Goal: Information Seeking & Learning: Check status

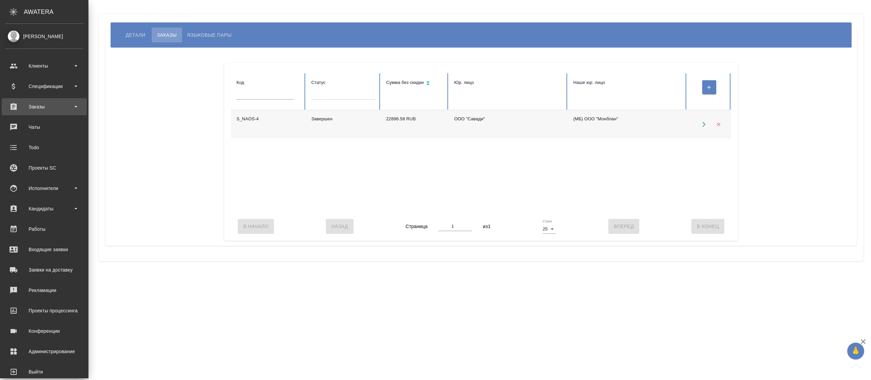
click at [16, 102] on div "Заказы" at bounding box center [44, 107] width 78 height 10
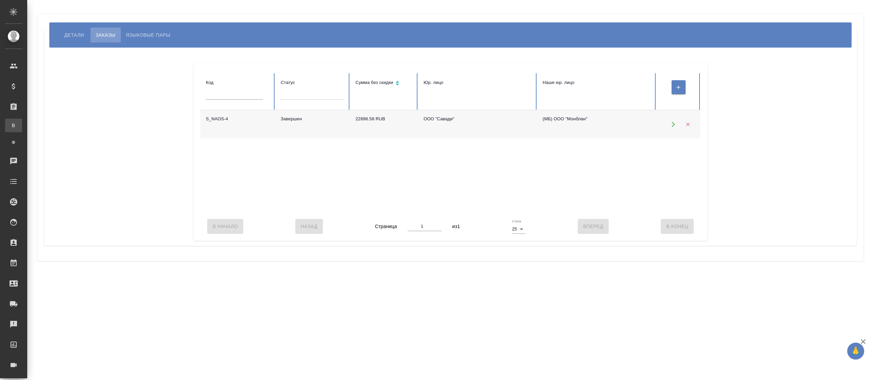
click at [10, 126] on div "Все заказы" at bounding box center [5, 125] width 10 height 7
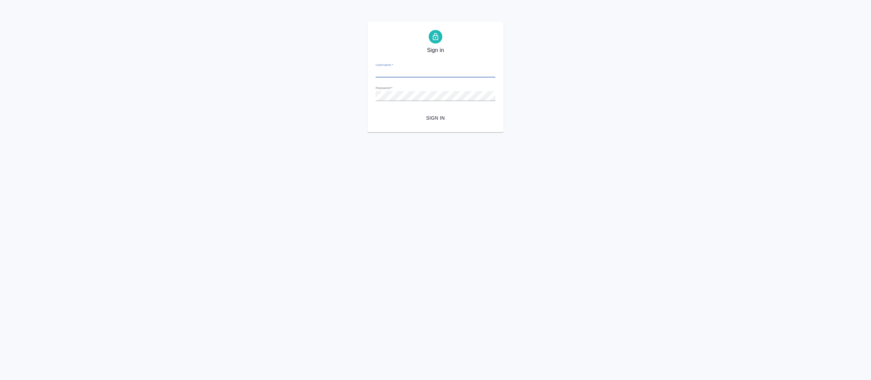
type input "fetisova@awatera.com"
click at [434, 121] on span "Sign in" at bounding box center [435, 118] width 109 height 9
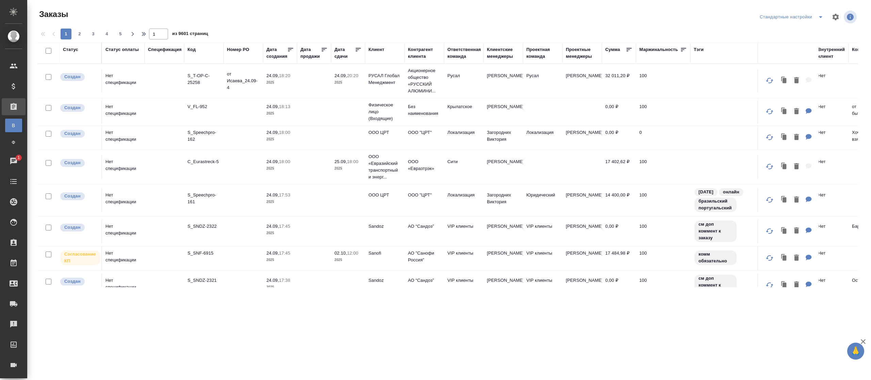
click at [372, 48] on div "Клиент" at bounding box center [376, 49] width 16 height 7
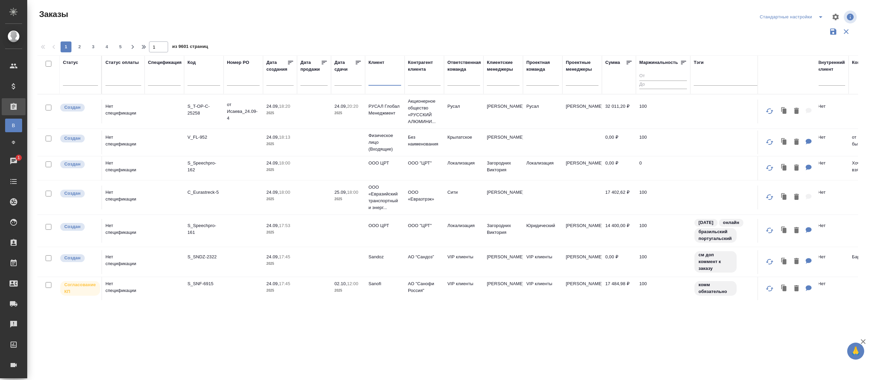
click at [375, 84] on input "text" at bounding box center [384, 81] width 33 height 9
type input "["
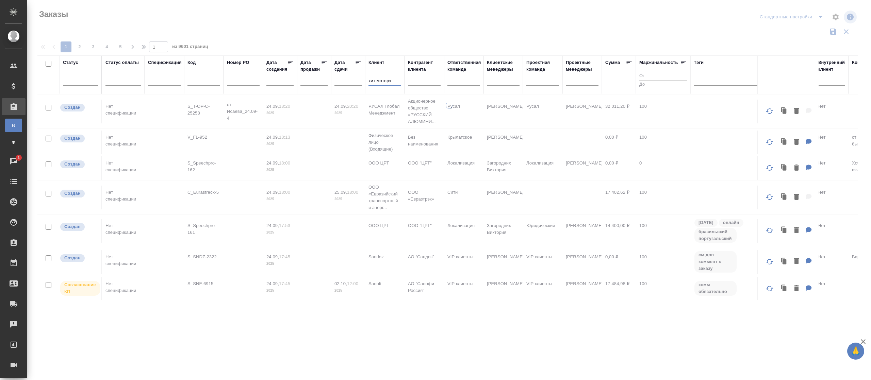
type input "хит моторз"
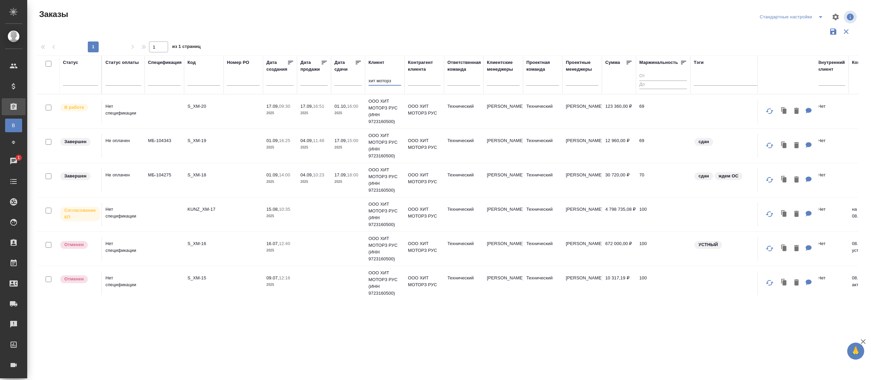
scroll to position [227, 0]
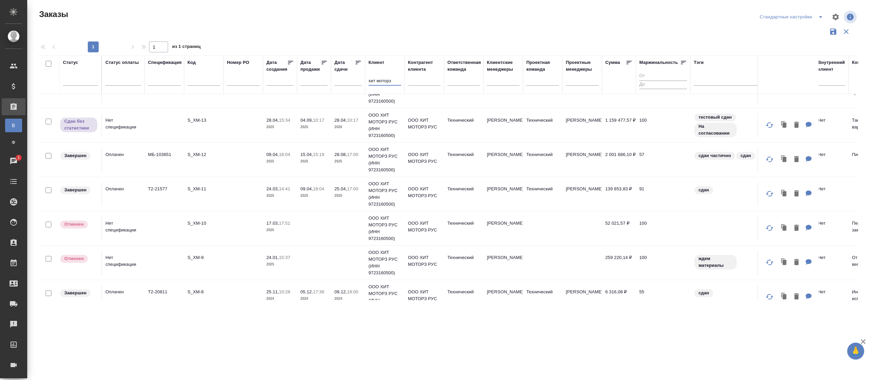
click at [201, 81] on input "text" at bounding box center [203, 81] width 33 height 9
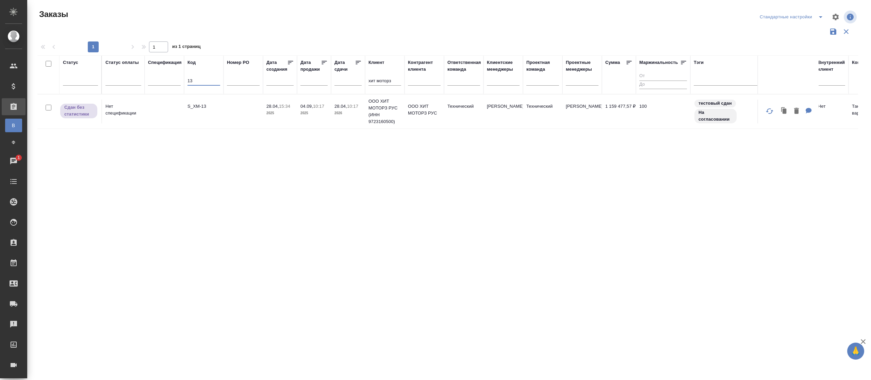
scroll to position [0, 0]
drag, startPoint x: 168, startPoint y: 75, endPoint x: 161, endPoint y: 75, distance: 6.5
click at [161, 75] on tr "Статус Статус оплаты Спецификация Код 13 Номер PO Дата создания Дата продажи Да…" at bounding box center [534, 74] width 994 height 39
click at [194, 83] on input "13" at bounding box center [203, 81] width 33 height 9
type input "1"
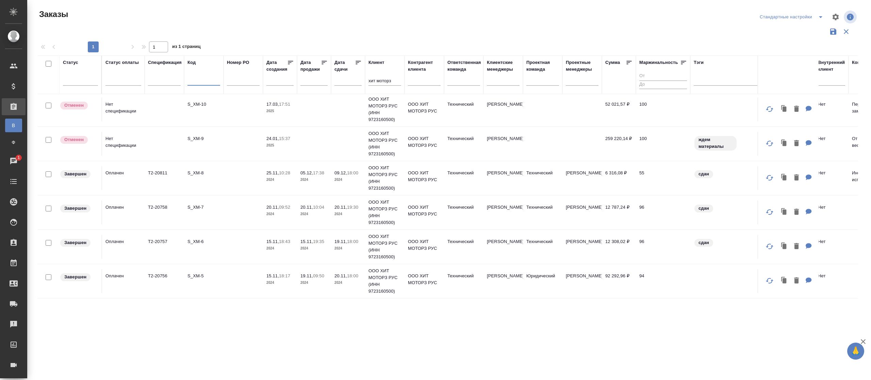
scroll to position [517, 0]
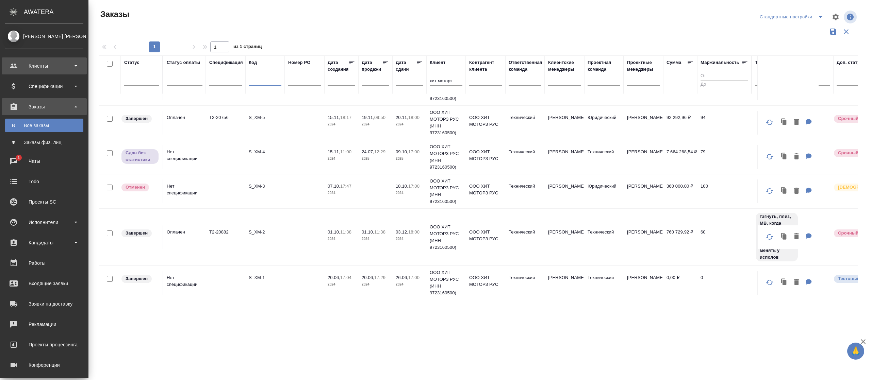
click at [37, 64] on div "Клиенты" at bounding box center [44, 66] width 78 height 10
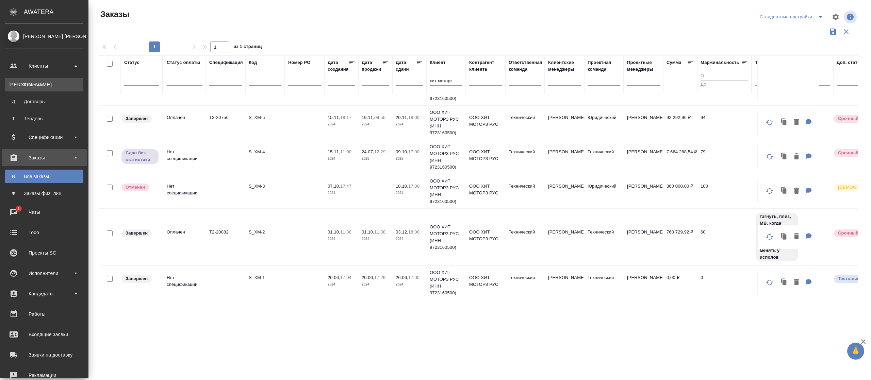
click at [37, 81] on div "Клиенты" at bounding box center [44, 84] width 71 height 7
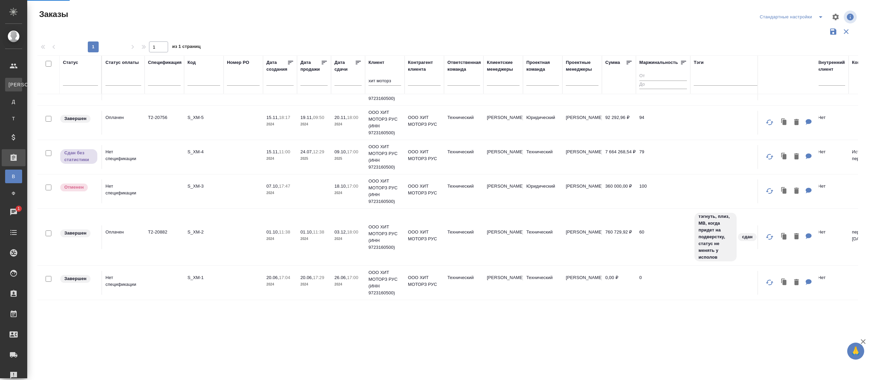
select select "RU"
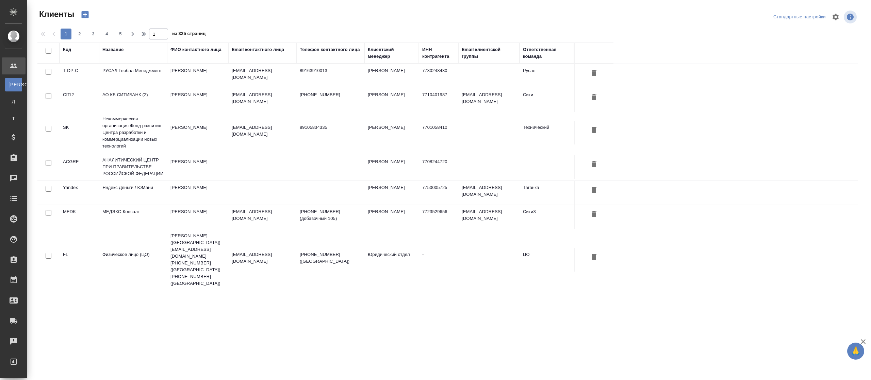
click at [112, 48] on div "Название" at bounding box center [112, 49] width 21 height 7
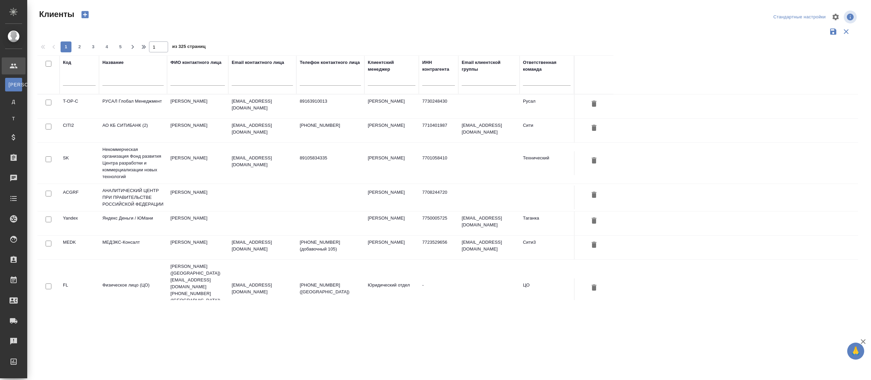
click at [117, 82] on input "text" at bounding box center [132, 81] width 61 height 9
type input "Ф"
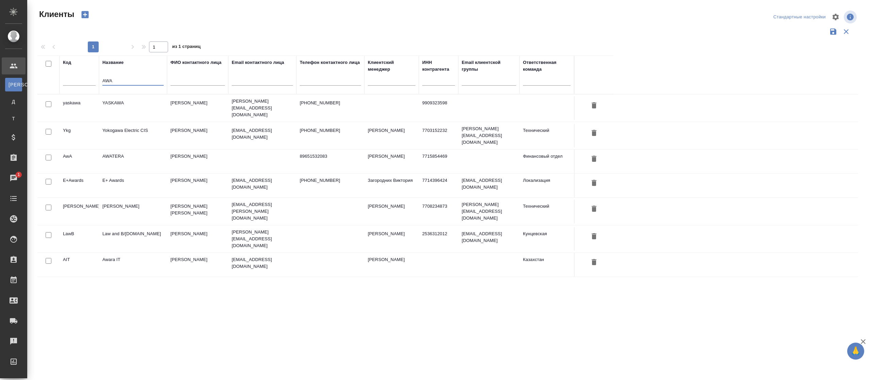
type input "AWA"
click at [115, 150] on td "AWATERA" at bounding box center [133, 162] width 68 height 24
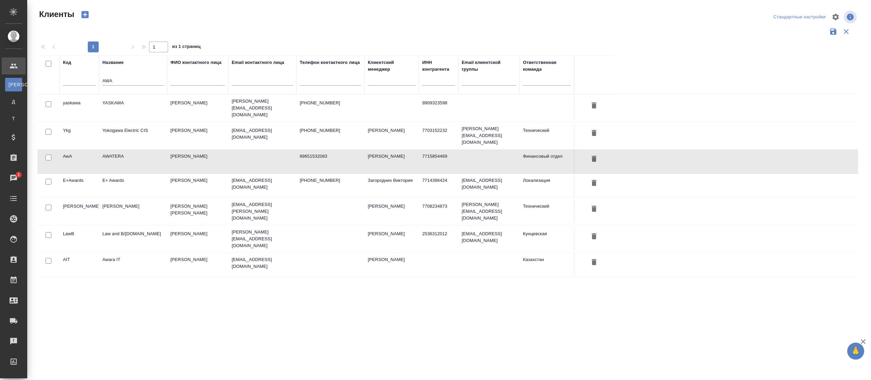
click at [115, 150] on td "AWATERA" at bounding box center [133, 162] width 68 height 24
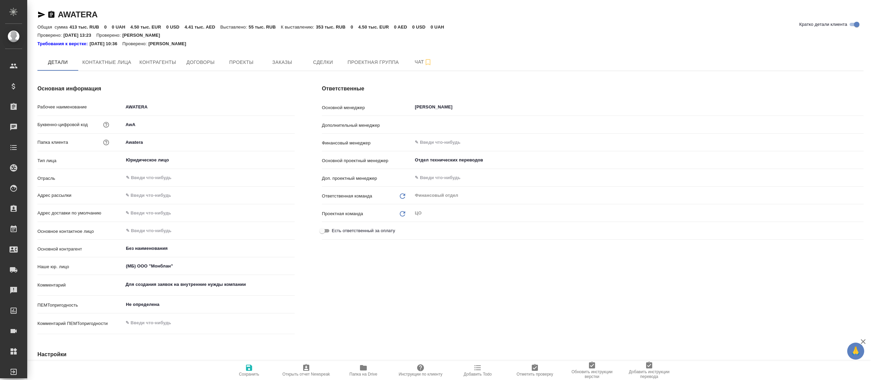
type textarea "x"
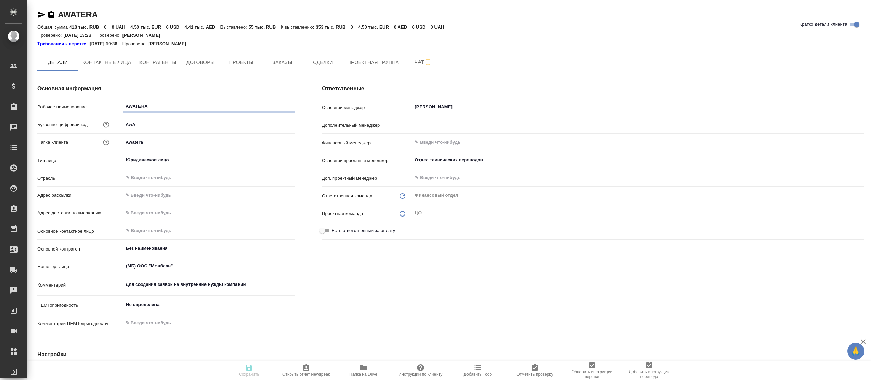
type textarea "x"
click at [190, 56] on button "Договоры" at bounding box center [200, 62] width 41 height 17
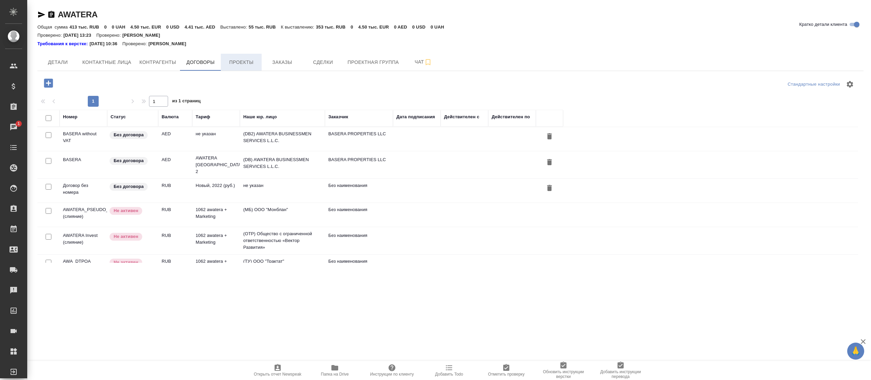
click at [241, 61] on span "Проекты" at bounding box center [241, 62] width 33 height 9
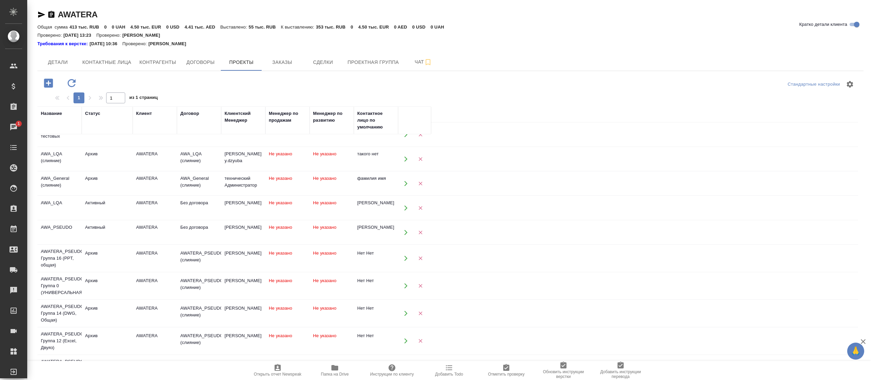
scroll to position [186, 0]
click at [66, 228] on div "AWA_PSEUDO" at bounding box center [59, 225] width 37 height 7
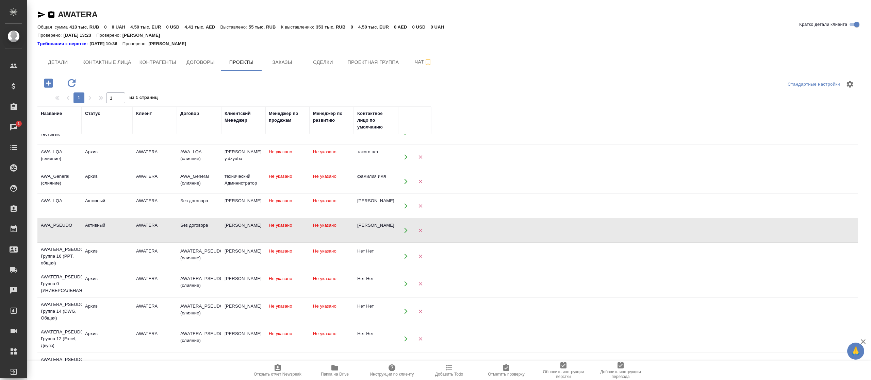
click at [66, 228] on div "AWA_PSEUDO" at bounding box center [59, 225] width 37 height 7
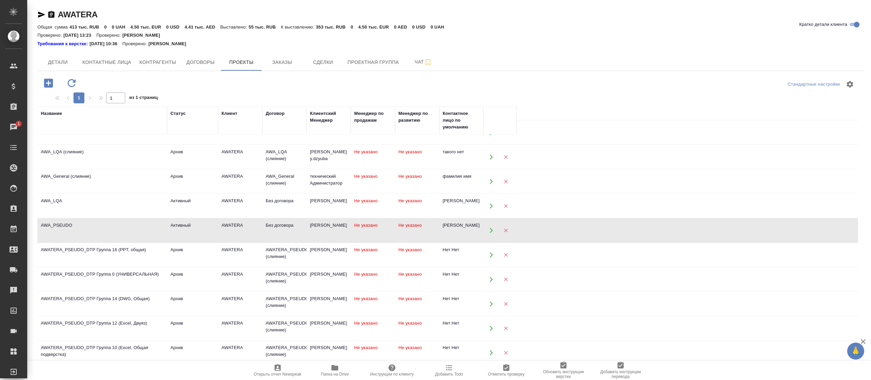
drag, startPoint x: 103, startPoint y: 128, endPoint x: 166, endPoint y: 144, distance: 65.2
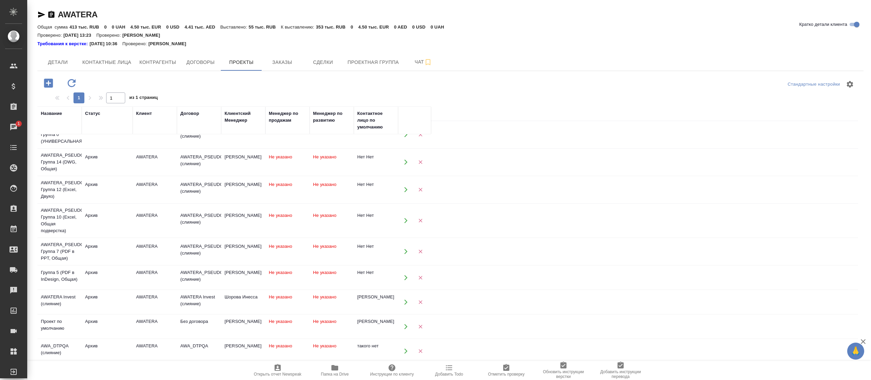
scroll to position [108, 0]
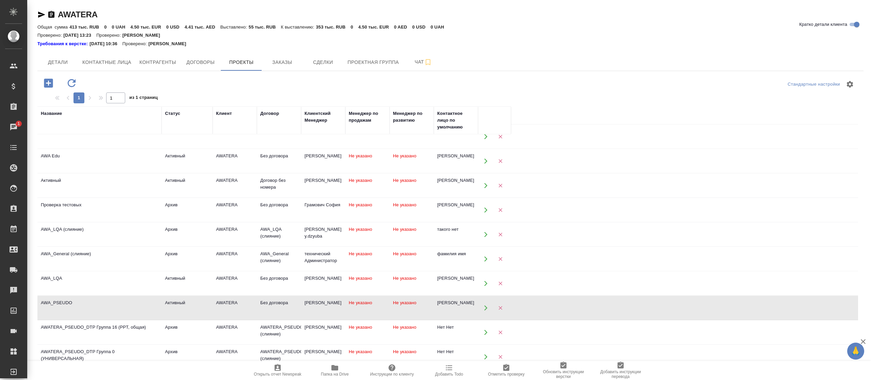
drag, startPoint x: 81, startPoint y: 124, endPoint x: 161, endPoint y: 137, distance: 81.2
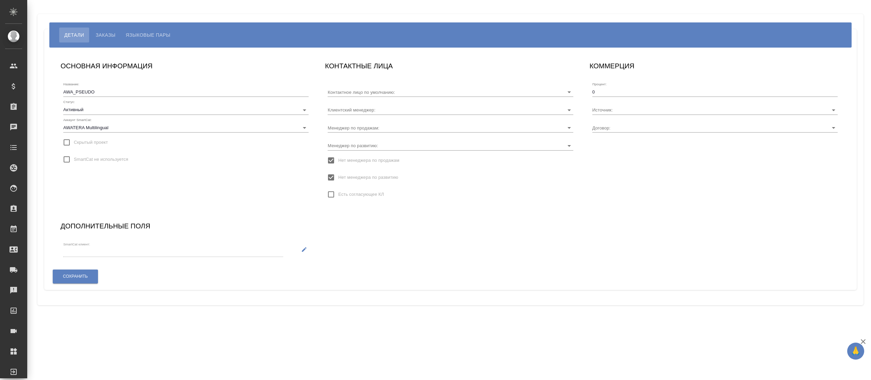
type input "Прочее"
type input "Без договора"
type input "Чехалкова Анастасия"
type input "Зубакин Андрей"
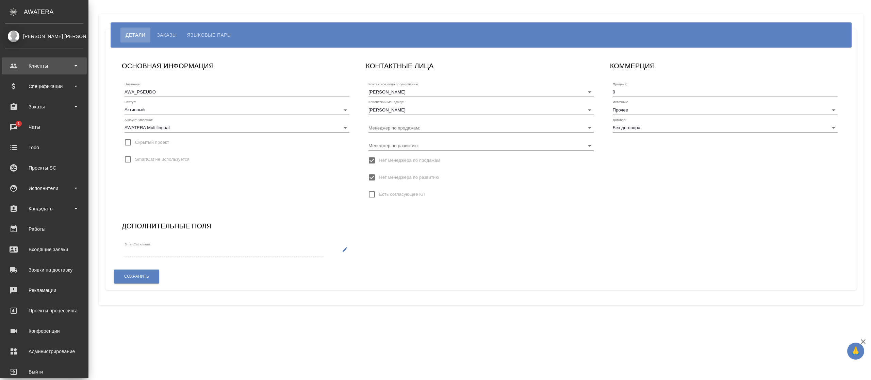
click at [31, 68] on div "Клиенты" at bounding box center [44, 66] width 78 height 10
